Goal: Navigation & Orientation: Understand site structure

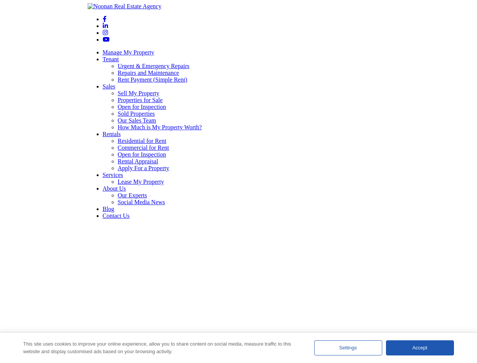
click at [119, 56] on link "Tenant" at bounding box center [111, 59] width 16 height 6
click at [116, 83] on link "Sales" at bounding box center [109, 86] width 13 height 6
click at [121, 131] on link "Rentals" at bounding box center [112, 134] width 18 height 6
click at [123, 172] on link "Services" at bounding box center [113, 175] width 20 height 6
click at [126, 185] on link "About Us" at bounding box center [114, 188] width 23 height 6
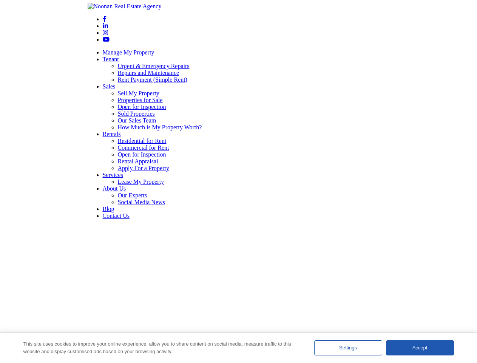
click at [349, 348] on div "Settings" at bounding box center [349, 347] width 68 height 15
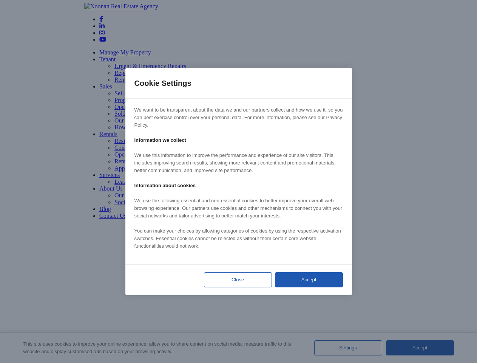
click at [420, 348] on div at bounding box center [238, 181] width 477 height 363
